Goal: Navigation & Orientation: Understand site structure

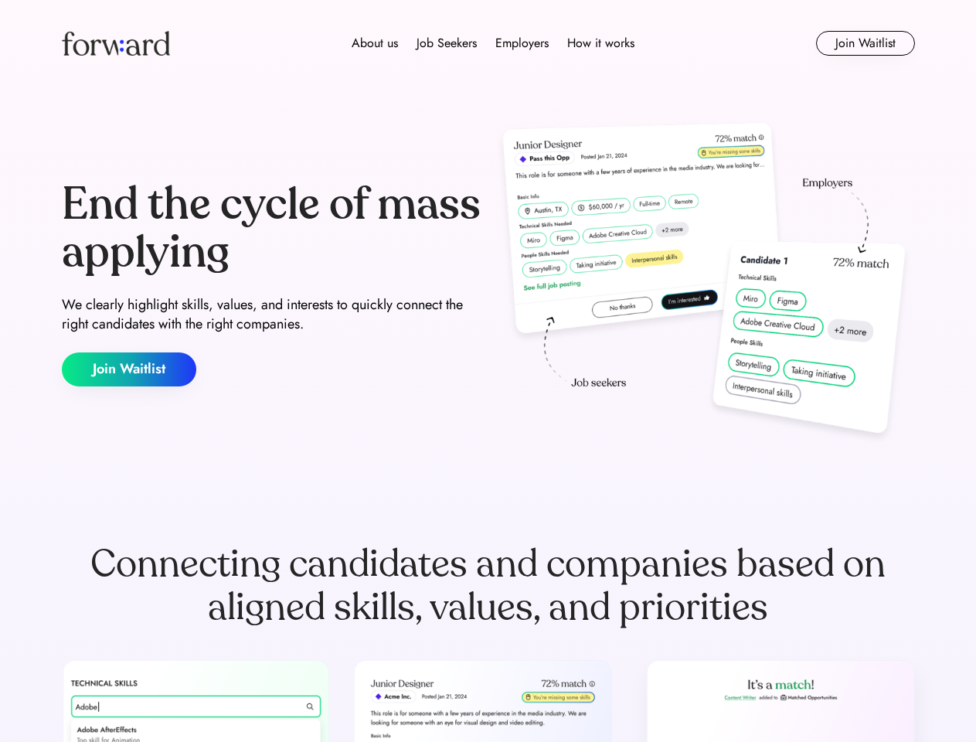
click at [488, 371] on div "End the cycle of mass applying We clearly highlight skills, values, and interes…" at bounding box center [488, 283] width 853 height 332
click at [488, 43] on div "About us Job Seekers Employers How it works" at bounding box center [493, 43] width 609 height 19
click at [116, 43] on img at bounding box center [116, 43] width 108 height 25
click at [493, 43] on div "About us Job Seekers Employers How it works" at bounding box center [493, 43] width 609 height 19
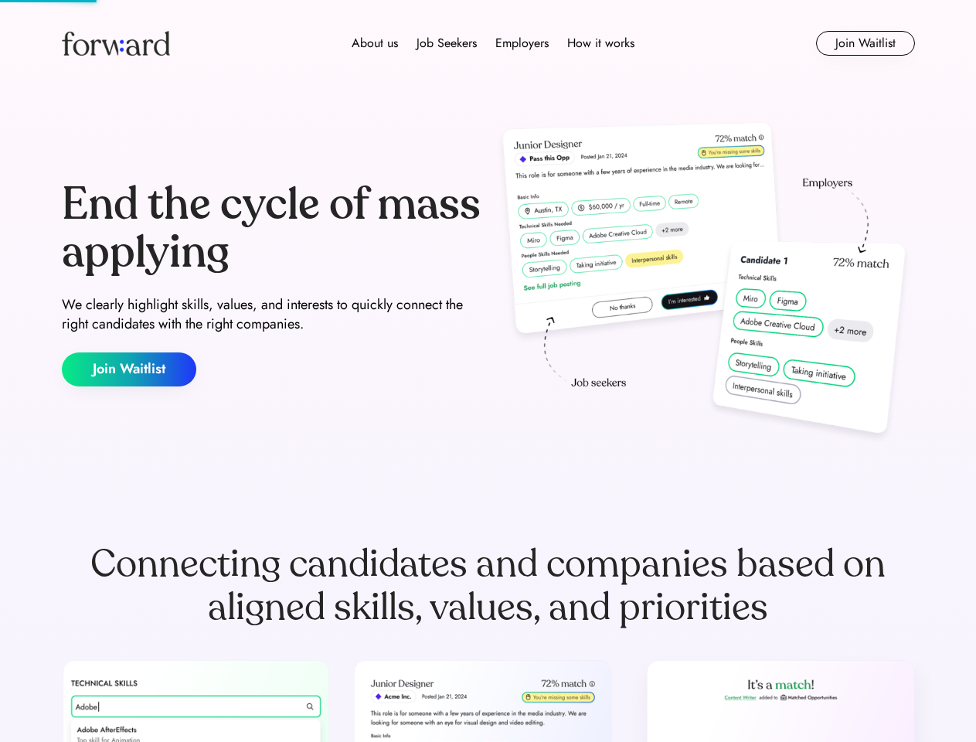
click at [375, 43] on div "About us" at bounding box center [375, 43] width 46 height 19
click at [447, 43] on div "Job Seekers" at bounding box center [447, 43] width 60 height 19
click at [522, 43] on div "Employers" at bounding box center [521, 43] width 53 height 19
click at [600, 43] on div "How it works" at bounding box center [600, 43] width 67 height 19
click at [865, 43] on button "Join Waitlist" at bounding box center [865, 43] width 99 height 25
